Goal: Task Accomplishment & Management: Manage account settings

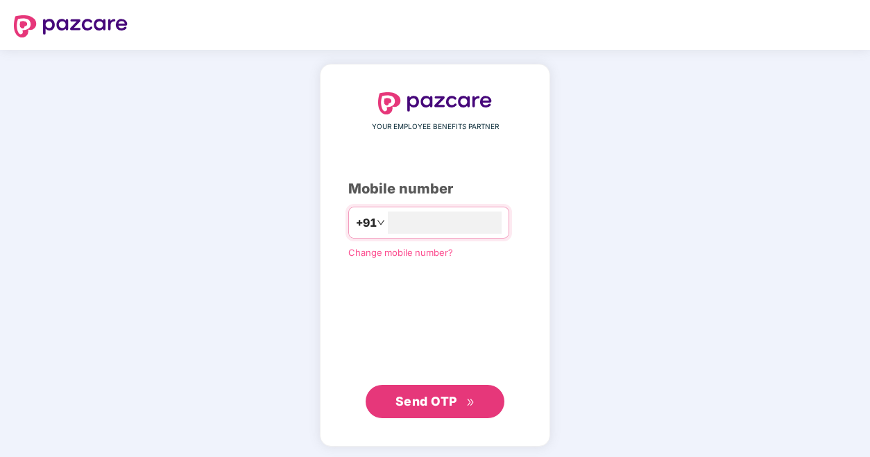
scroll to position [1, 0]
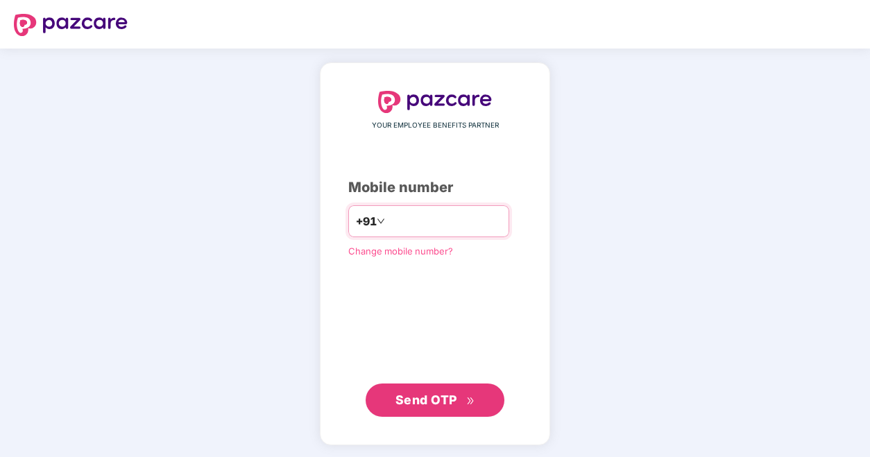
click at [388, 219] on input "**********" at bounding box center [445, 221] width 114 height 22
type input "**********"
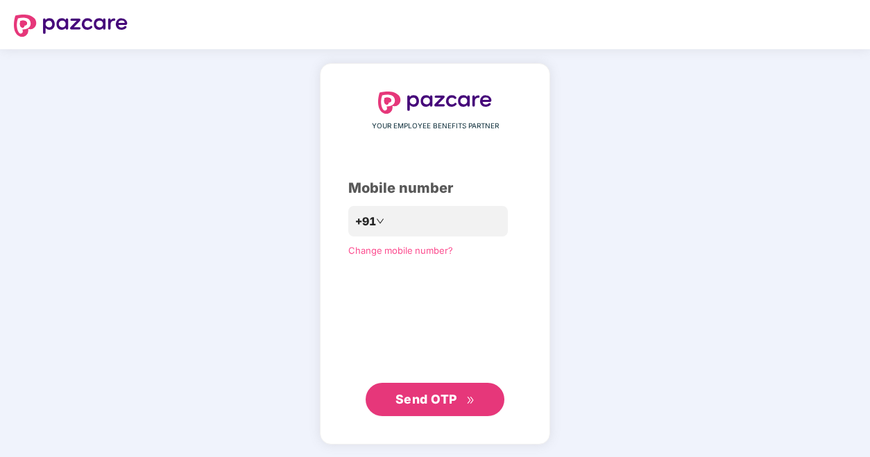
click at [389, 383] on button "Send OTP" at bounding box center [435, 399] width 139 height 33
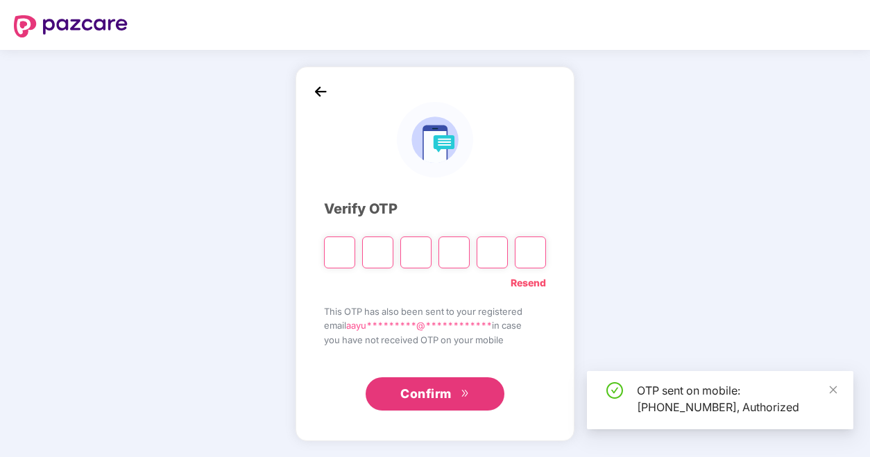
scroll to position [0, 0]
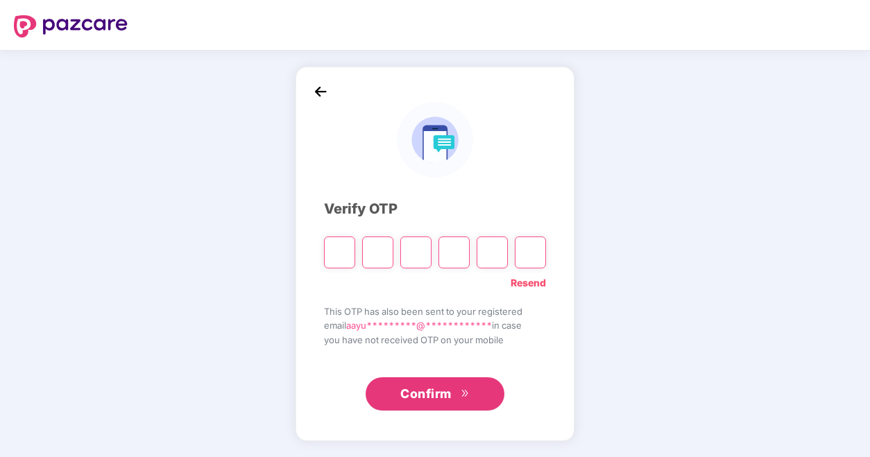
type input "*"
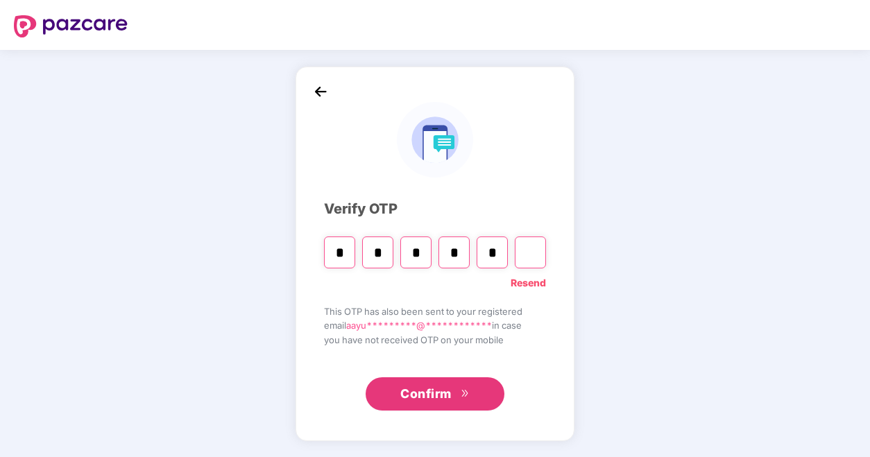
type input "*"
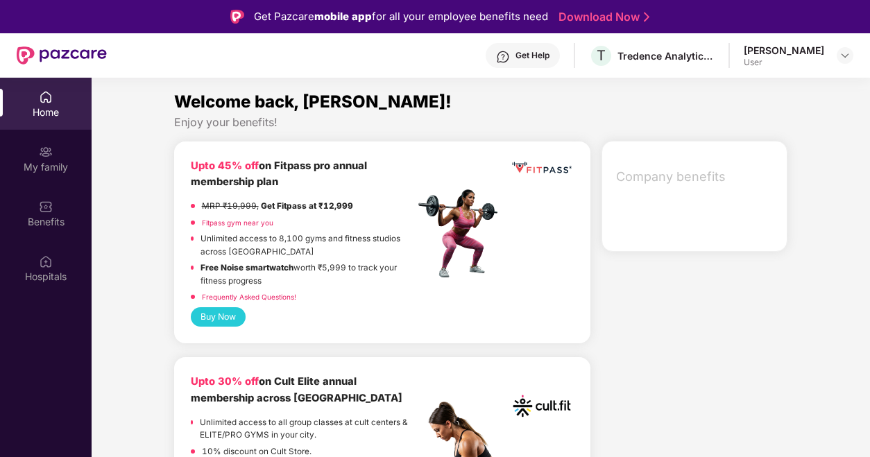
click at [803, 63] on div "User" at bounding box center [784, 62] width 80 height 11
click at [846, 56] on img at bounding box center [844, 55] width 11 height 11
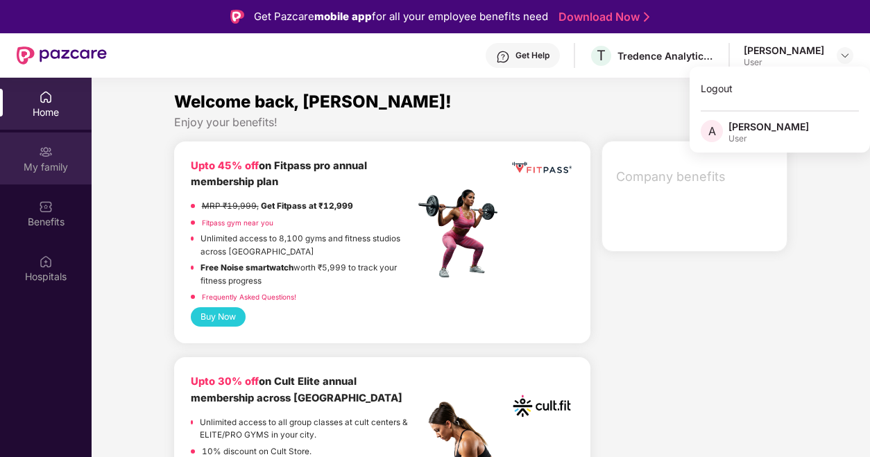
click at [49, 163] on div "My family" at bounding box center [46, 167] width 92 height 14
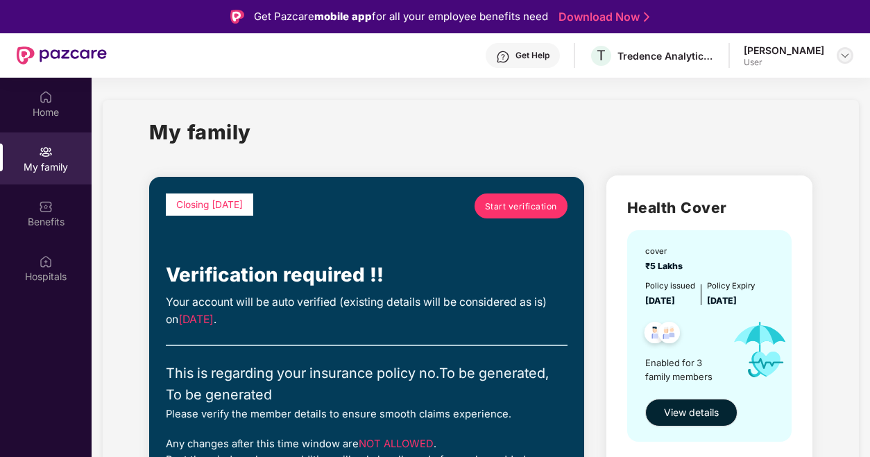
click at [838, 52] on div at bounding box center [845, 55] width 17 height 17
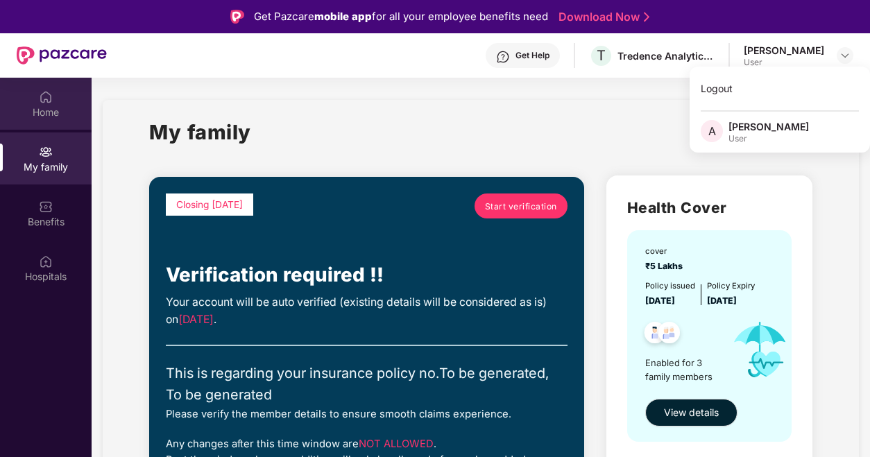
click at [50, 104] on div "Home" at bounding box center [46, 104] width 92 height 52
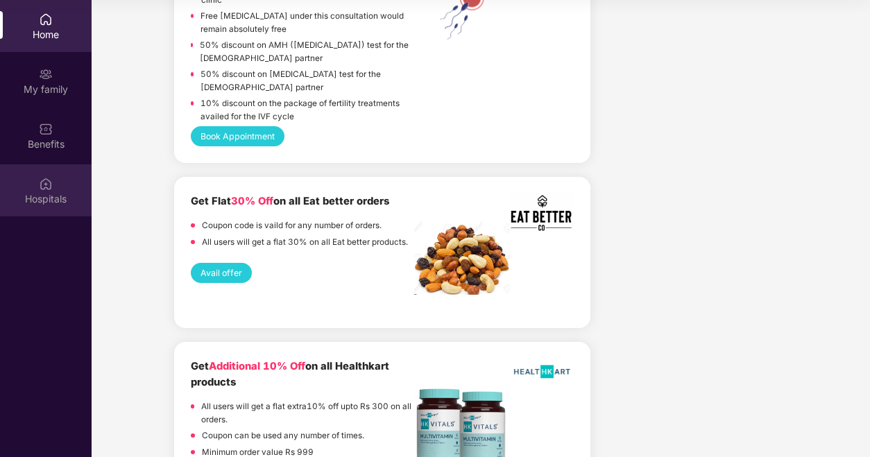
scroll to position [2585, 0]
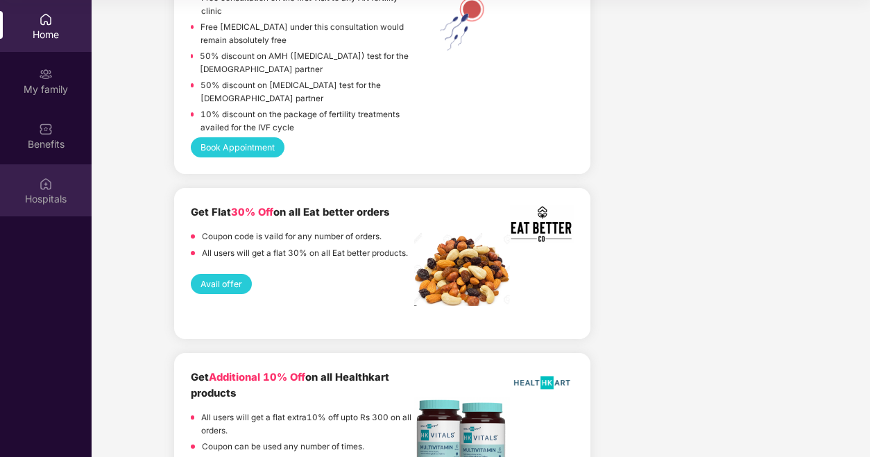
click at [44, 196] on div "Hospitals" at bounding box center [46, 199] width 92 height 14
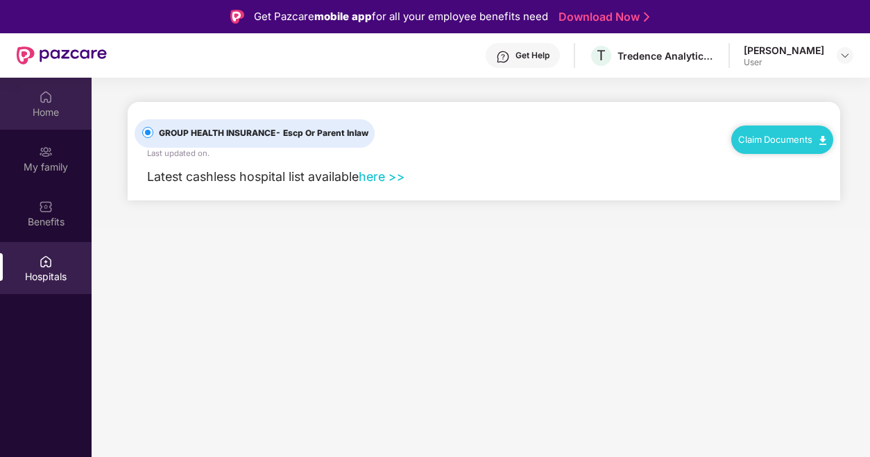
click at [40, 110] on div "Home" at bounding box center [46, 112] width 92 height 14
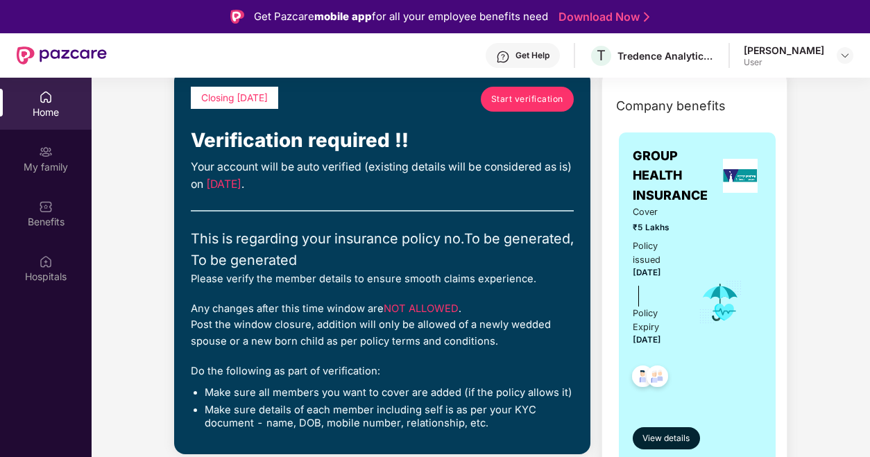
scroll to position [69, 0]
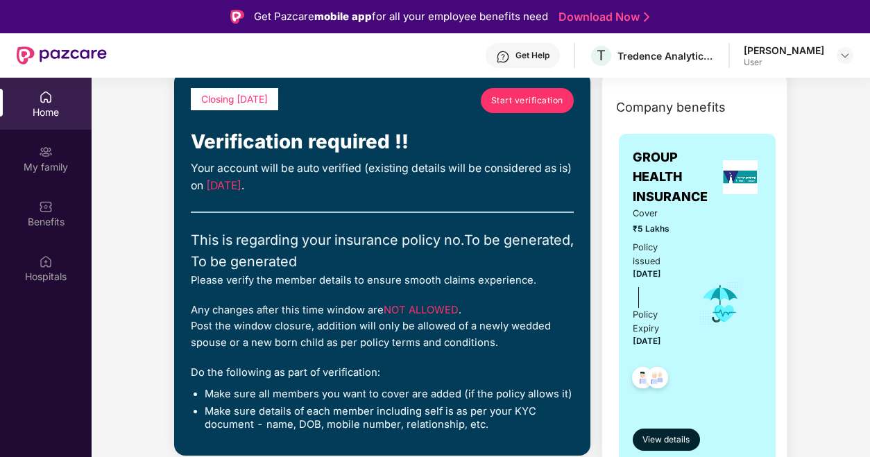
click at [548, 112] on link "Start verification" at bounding box center [527, 100] width 93 height 25
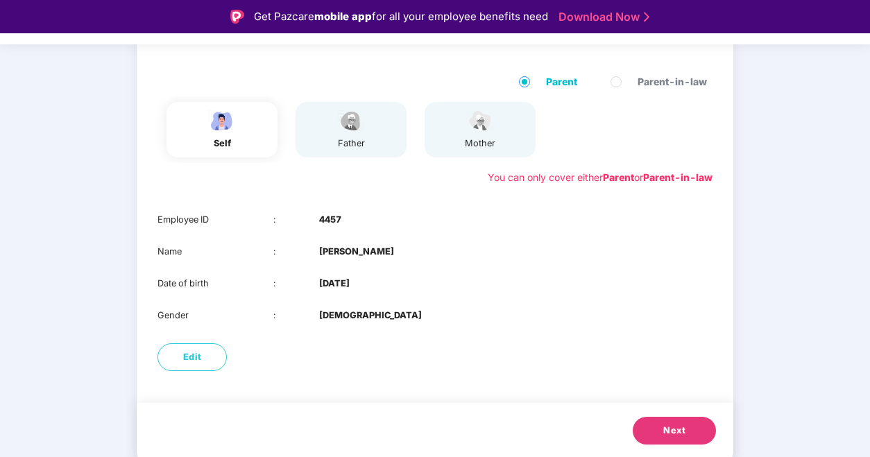
scroll to position [57, 0]
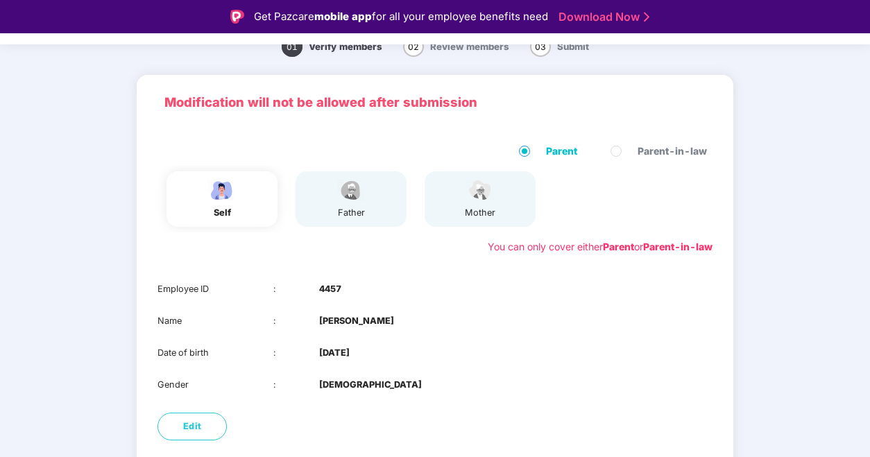
click at [360, 209] on div "father" at bounding box center [351, 213] width 35 height 14
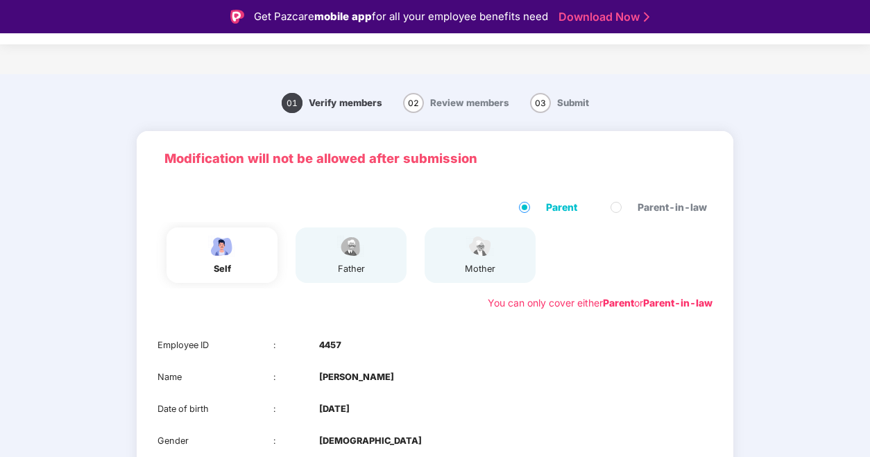
scroll to position [0, 0]
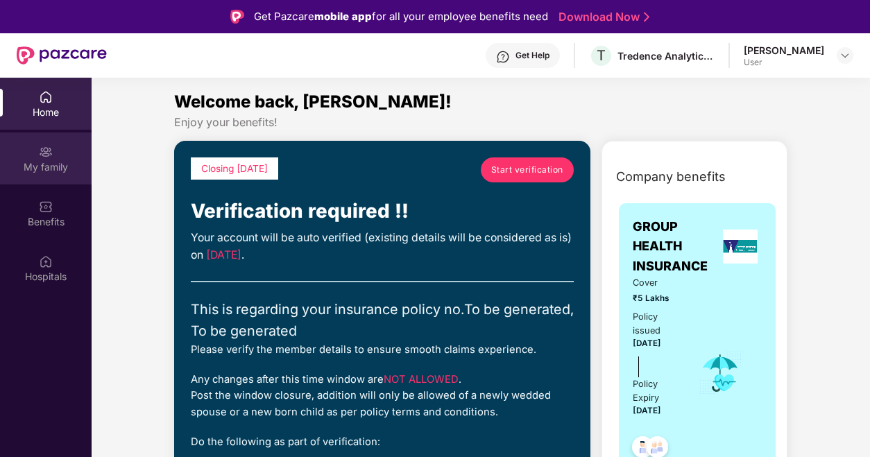
click at [52, 180] on div "My family" at bounding box center [46, 159] width 92 height 52
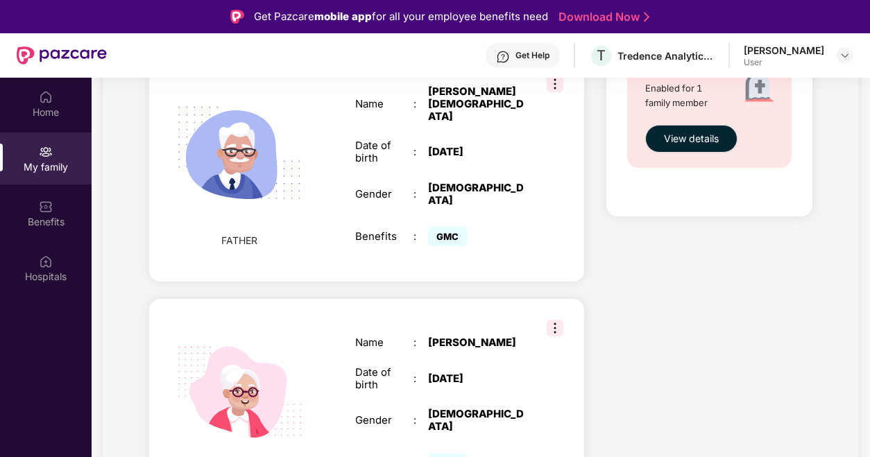
scroll to position [870, 0]
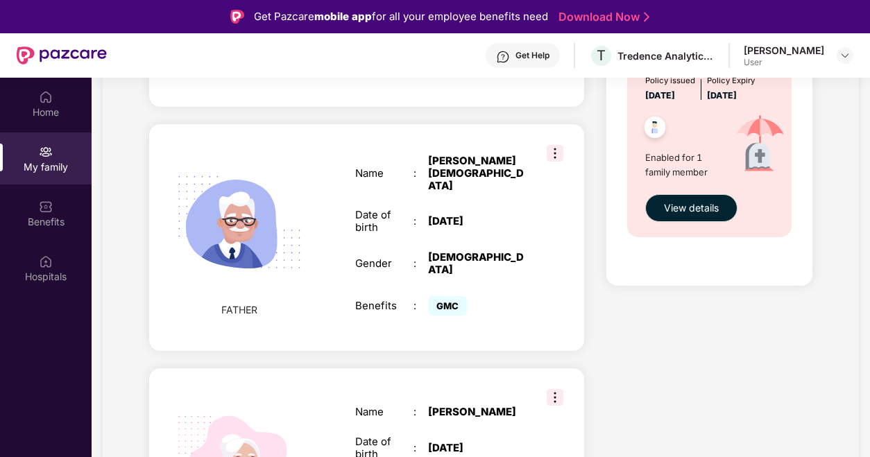
click at [554, 145] on img at bounding box center [555, 153] width 17 height 17
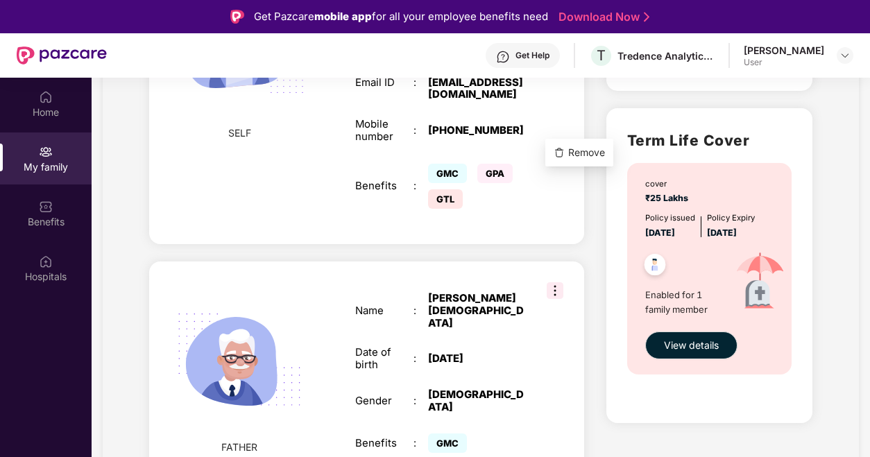
scroll to position [731, 0]
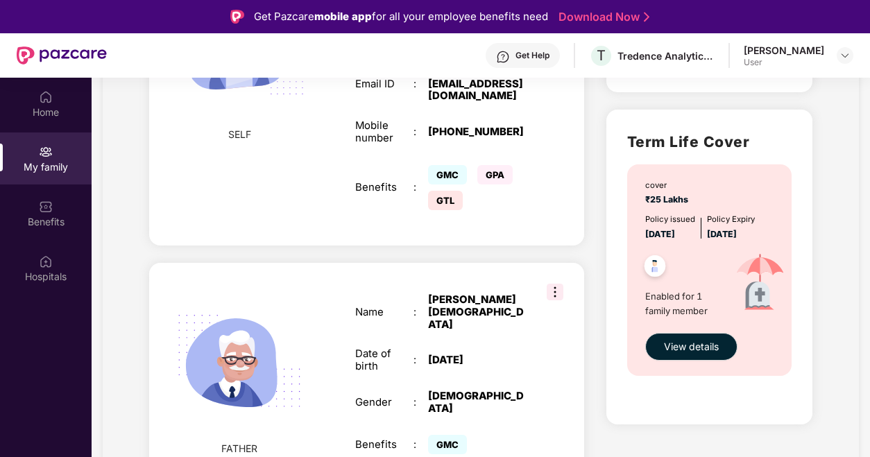
click at [470, 301] on div "Name : [PERSON_NAME][DEMOGRAPHIC_DATA] Date of birth : [DEMOGRAPHIC_DATA] Gende…" at bounding box center [442, 376] width 203 height 199
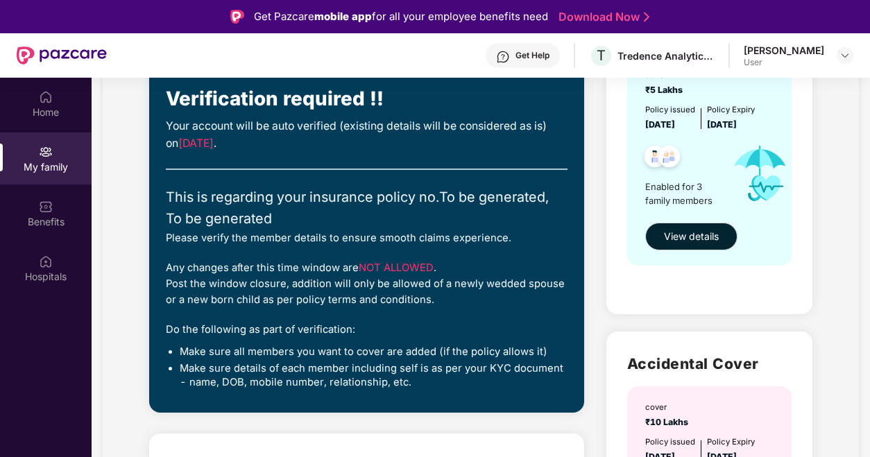
scroll to position [0, 0]
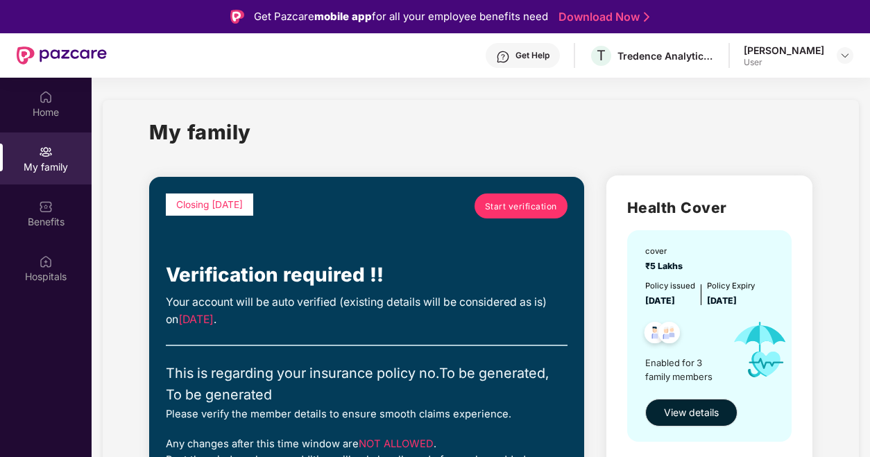
click at [516, 212] on span "Start verification" at bounding box center [521, 206] width 72 height 13
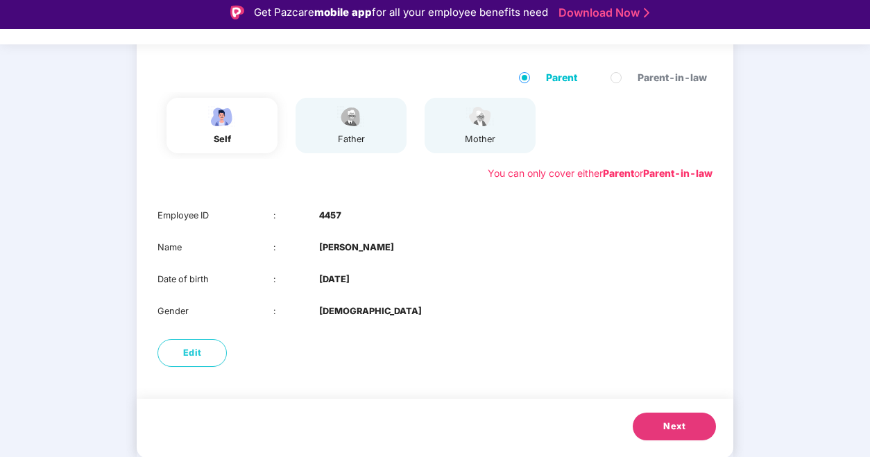
scroll to position [33, 0]
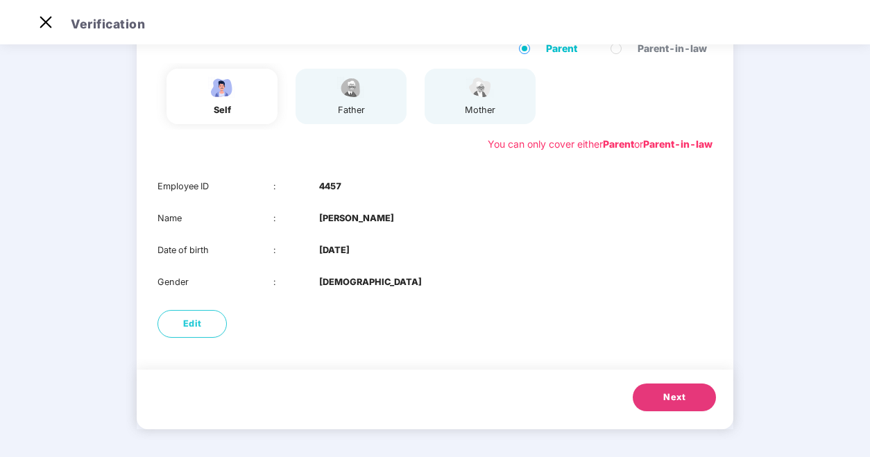
click at [654, 394] on button "Next" at bounding box center [674, 398] width 83 height 28
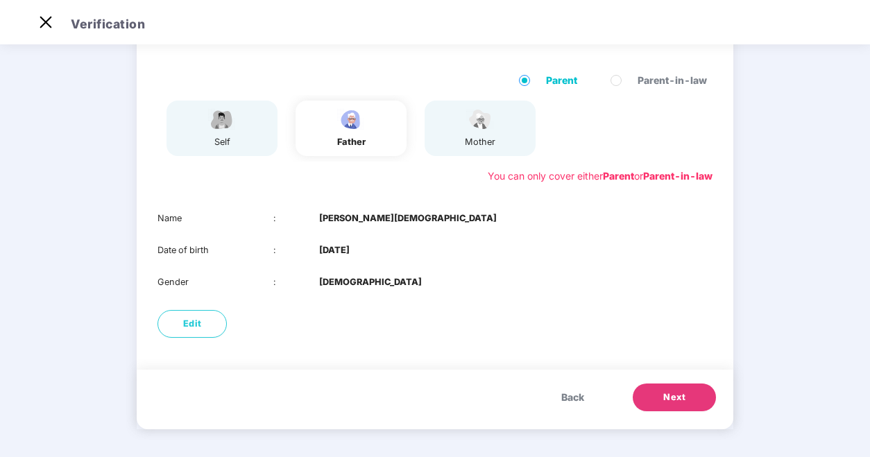
scroll to position [94, 0]
click at [207, 324] on button "Edit" at bounding box center [191, 324] width 69 height 28
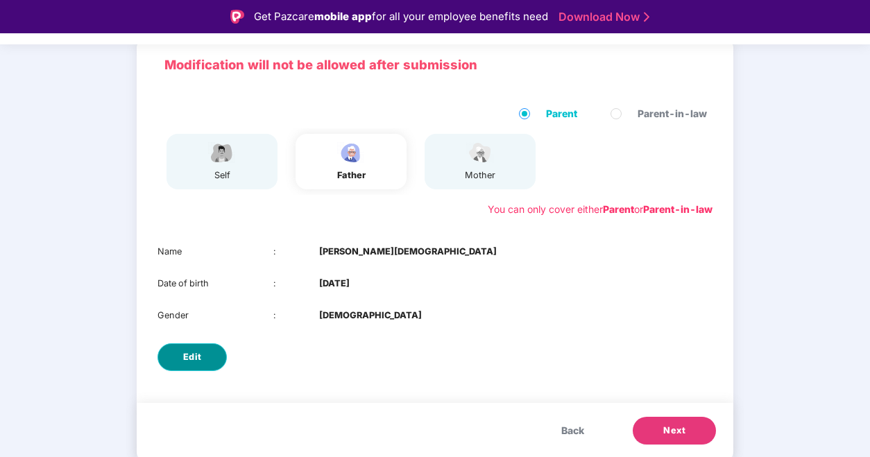
select select "****"
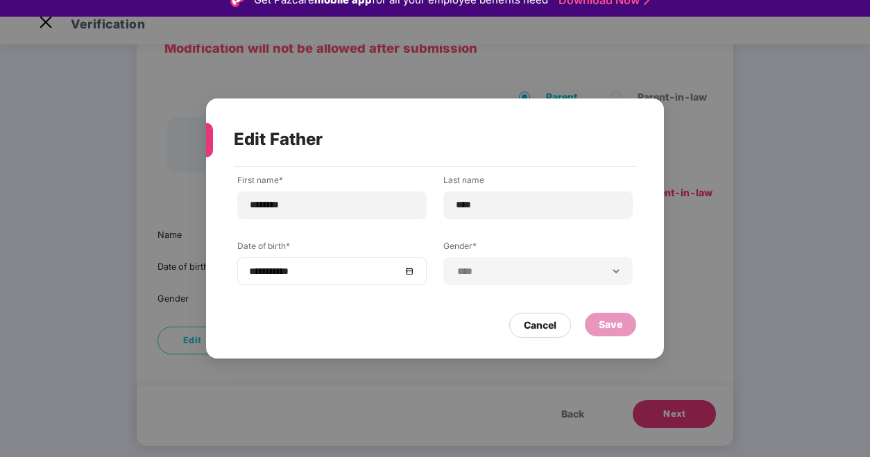
scroll to position [33, 0]
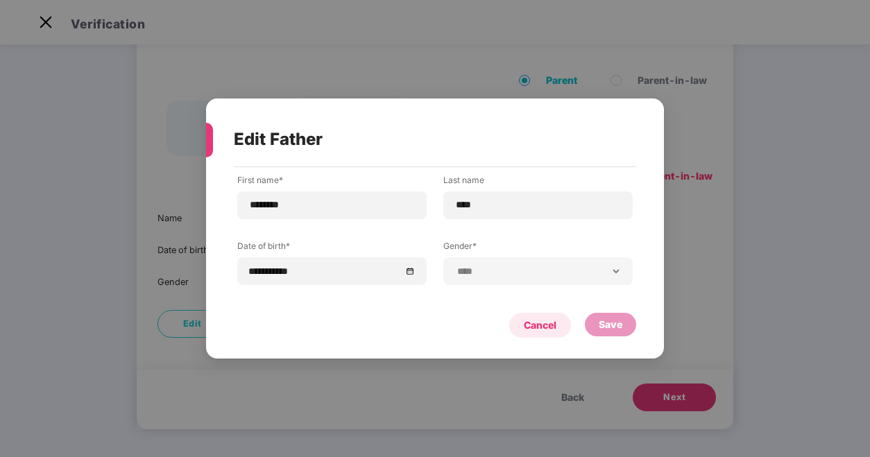
click at [540, 327] on div "Cancel" at bounding box center [540, 325] width 33 height 15
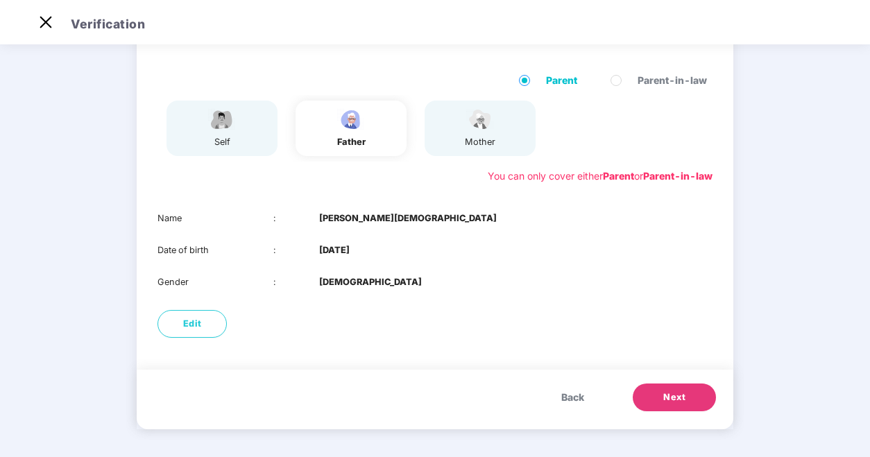
click at [569, 396] on span "Back" at bounding box center [572, 397] width 23 height 15
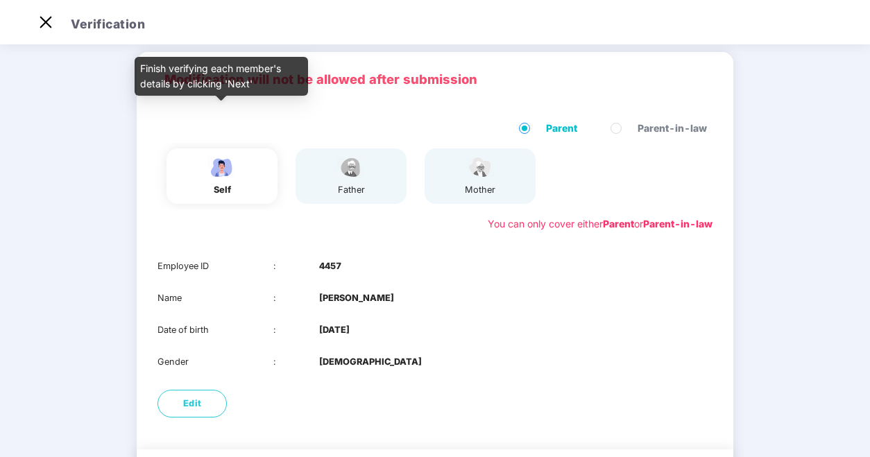
scroll to position [0, 0]
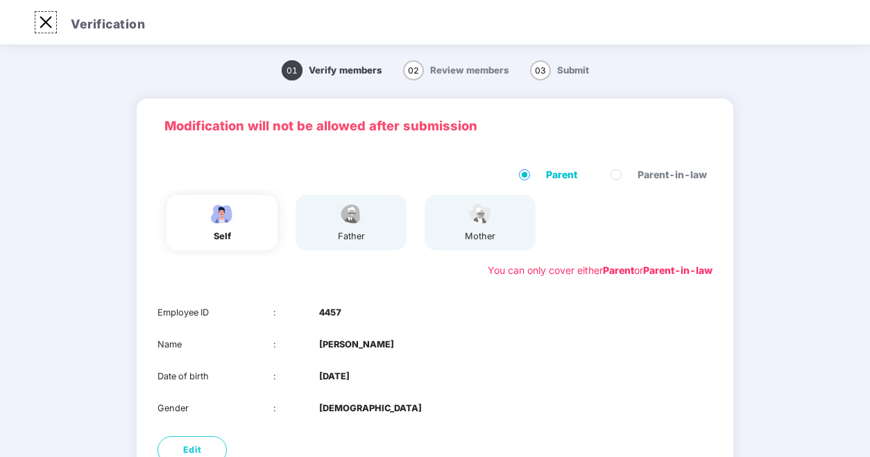
click at [44, 31] on img at bounding box center [46, 22] width 22 height 22
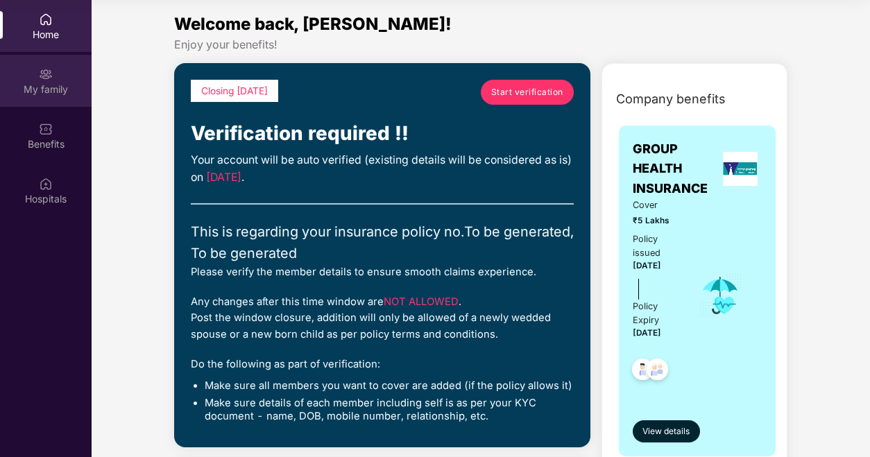
click at [59, 96] on div "My family" at bounding box center [46, 81] width 92 height 52
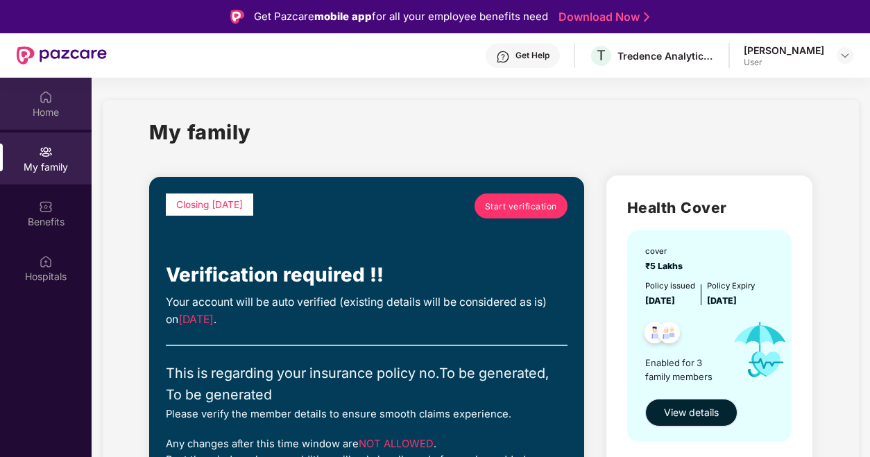
click at [37, 109] on div "Home" at bounding box center [46, 112] width 92 height 14
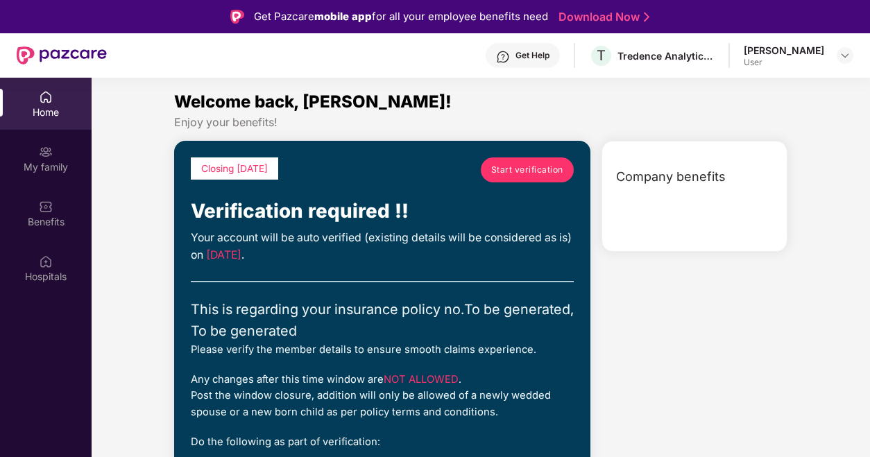
scroll to position [3, 0]
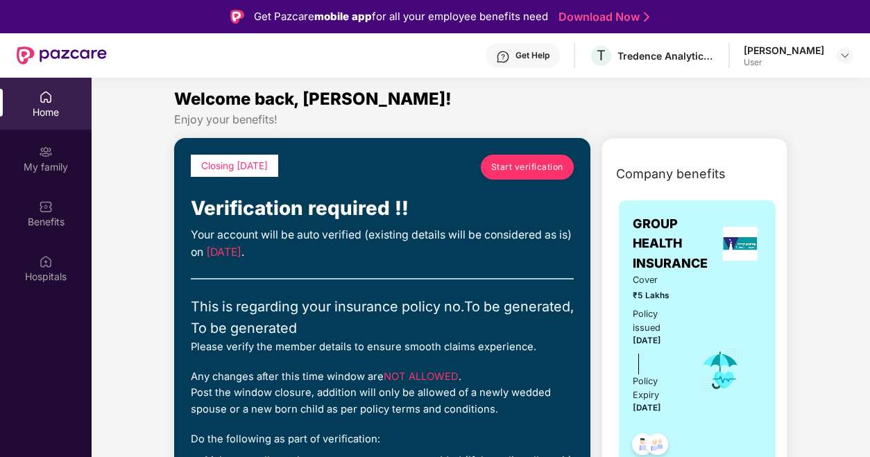
click at [549, 53] on div "Get Help" at bounding box center [532, 55] width 34 height 11
click at [741, 111] on div "Welcome back, [PERSON_NAME]!" at bounding box center [481, 99] width 614 height 26
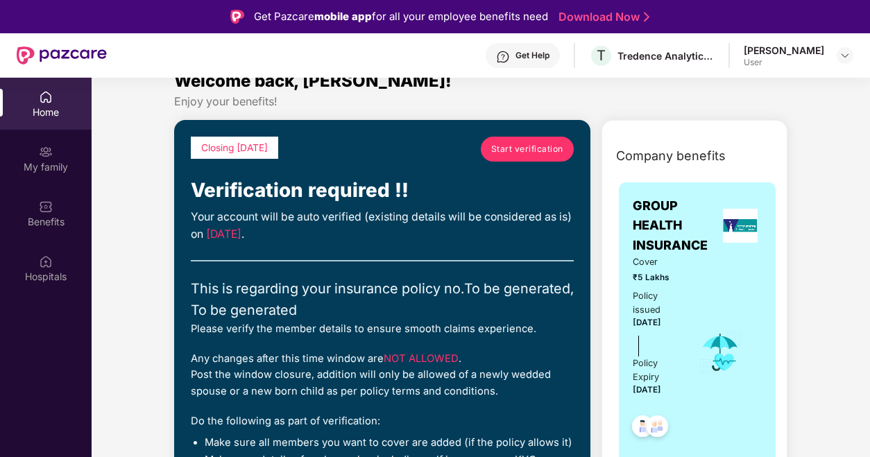
scroll to position [0, 0]
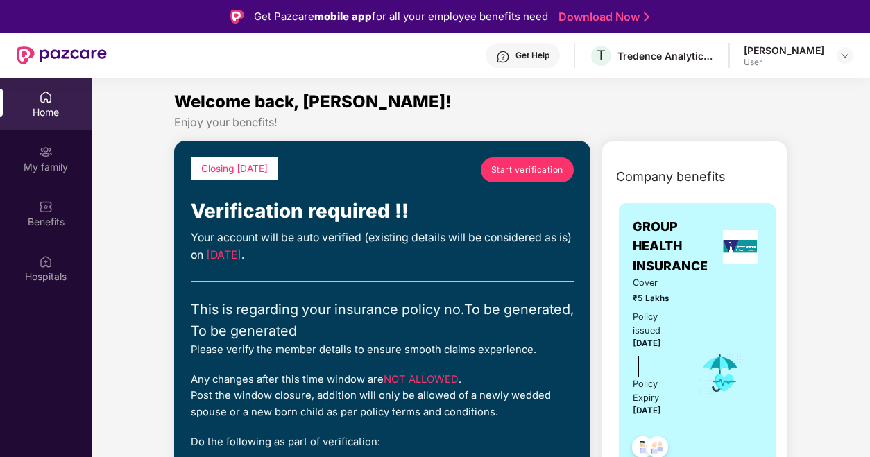
click at [549, 56] on div "Get Help" at bounding box center [532, 55] width 34 height 11
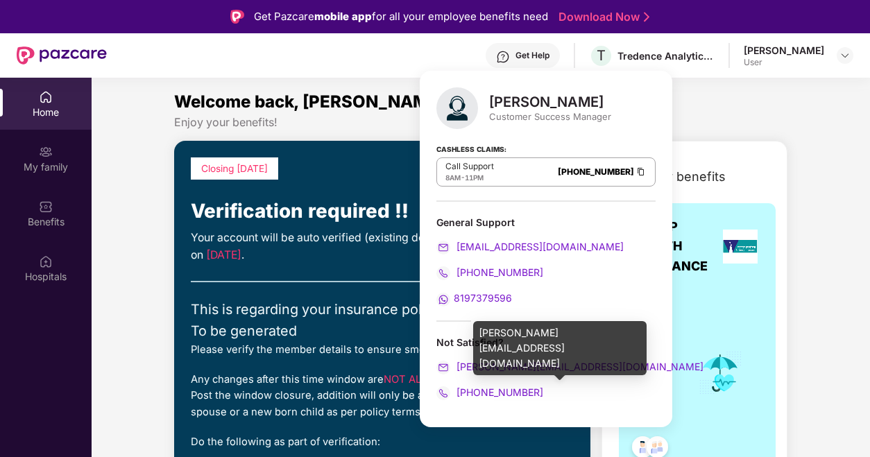
click at [464, 366] on span "[PERSON_NAME][EMAIL_ADDRESS][DOMAIN_NAME]" at bounding box center [579, 367] width 250 height 12
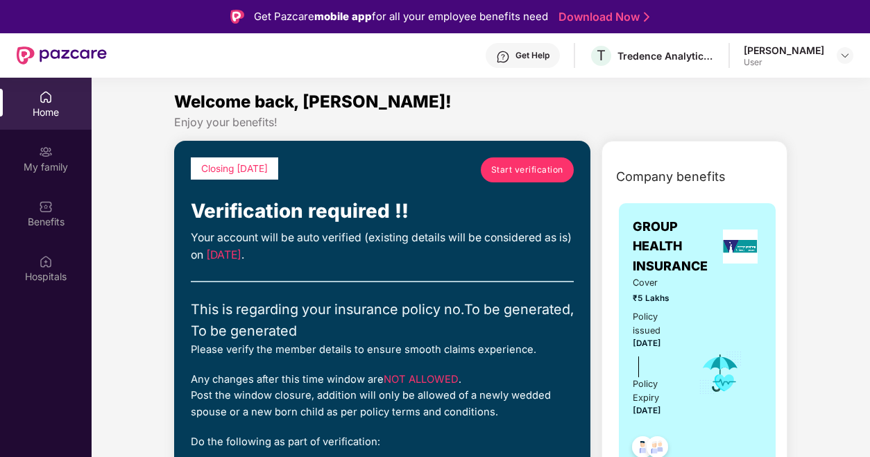
click at [805, 56] on div "[PERSON_NAME]" at bounding box center [784, 50] width 80 height 13
click at [839, 58] on img at bounding box center [844, 55] width 11 height 11
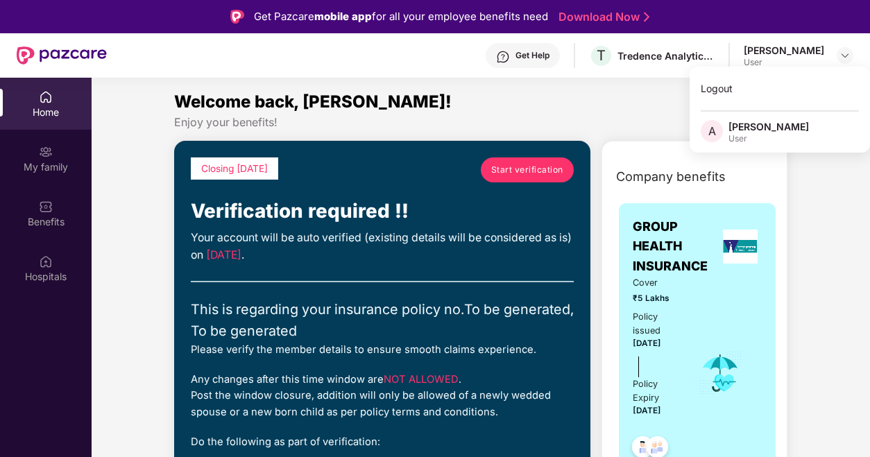
click at [756, 128] on div "[PERSON_NAME]" at bounding box center [768, 126] width 80 height 13
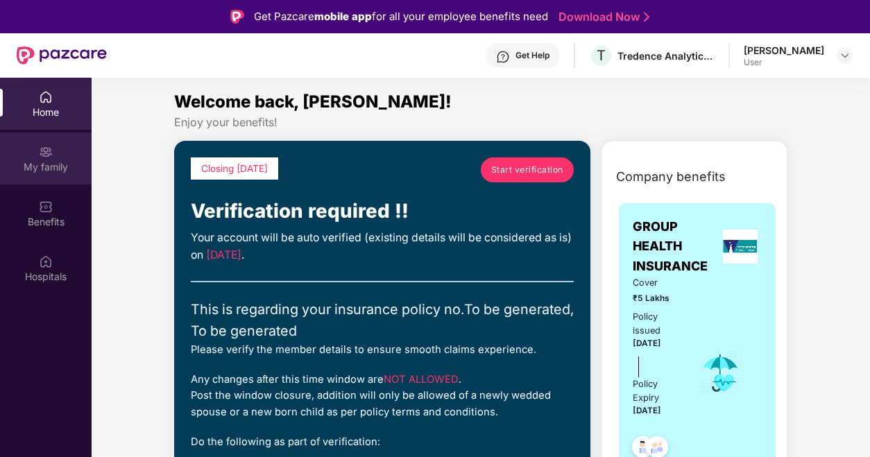
click at [35, 146] on div "My family" at bounding box center [46, 159] width 92 height 52
